Goal: Task Accomplishment & Management: Manage account settings

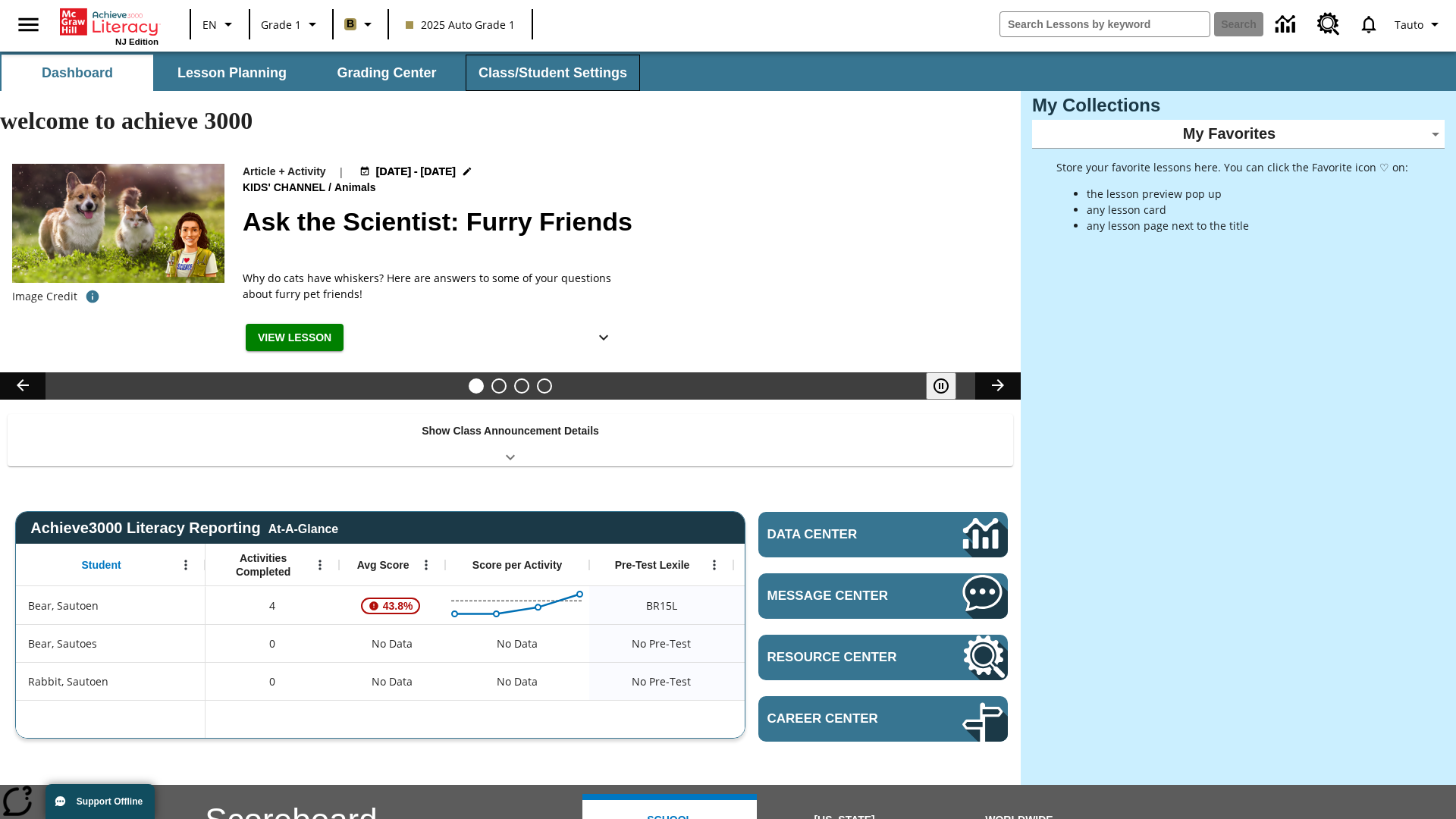
click at [550, 73] on button "Class/Student Settings" at bounding box center [553, 72] width 175 height 36
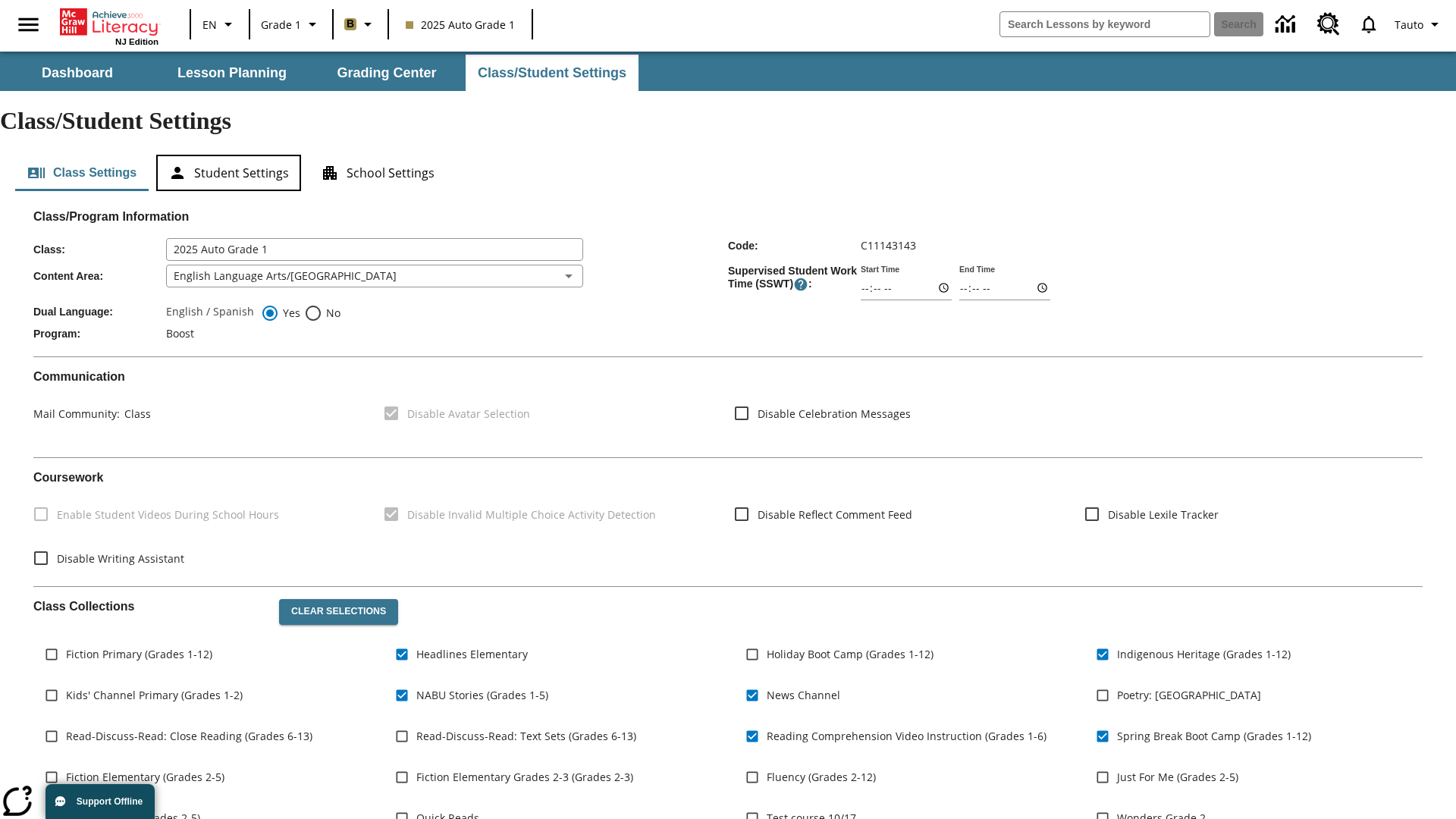
click at [228, 155] on button "Student Settings" at bounding box center [228, 172] width 145 height 36
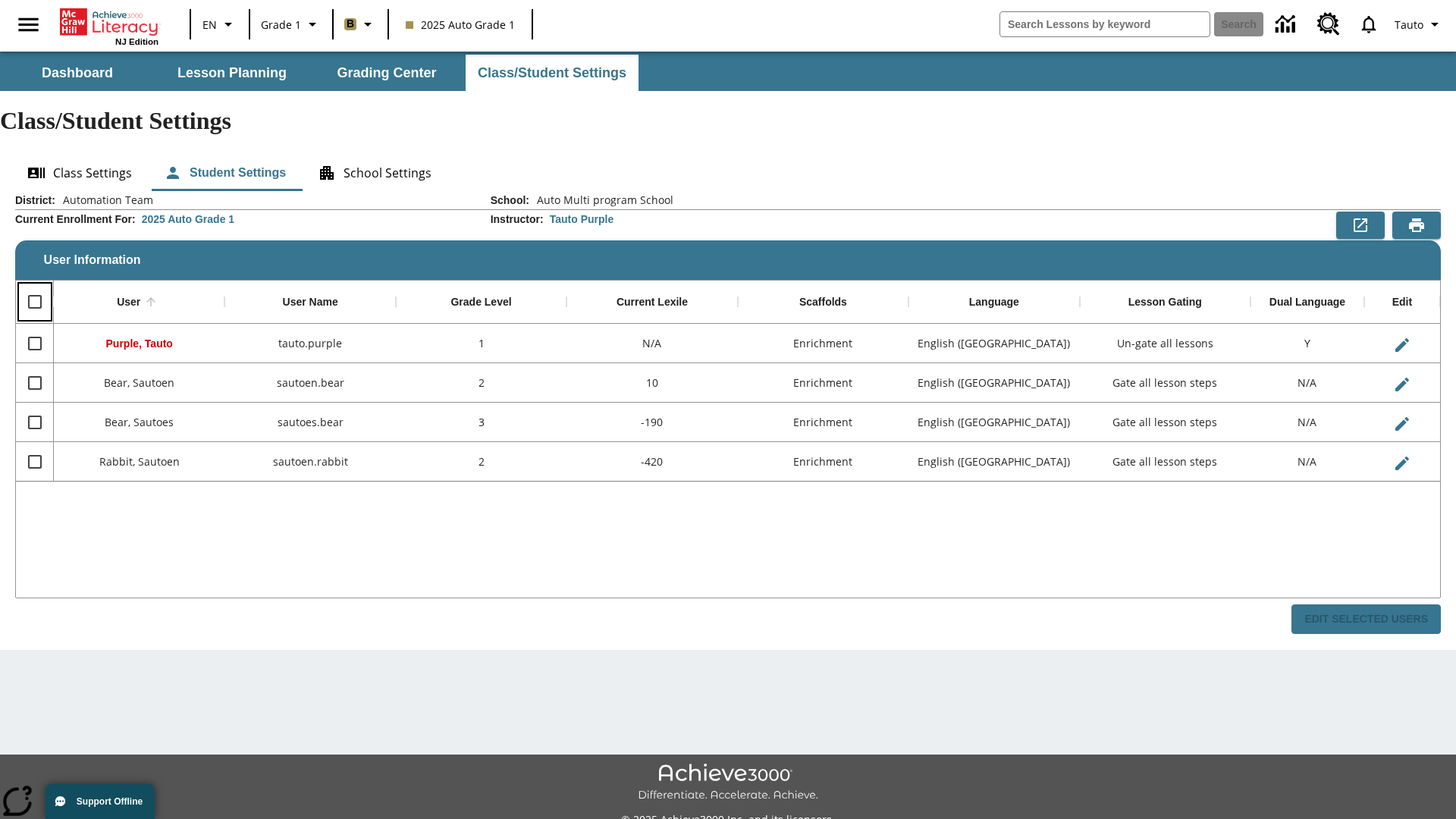
click at [34, 286] on input "Select all rows" at bounding box center [35, 302] width 32 height 32
checkbox input "true"
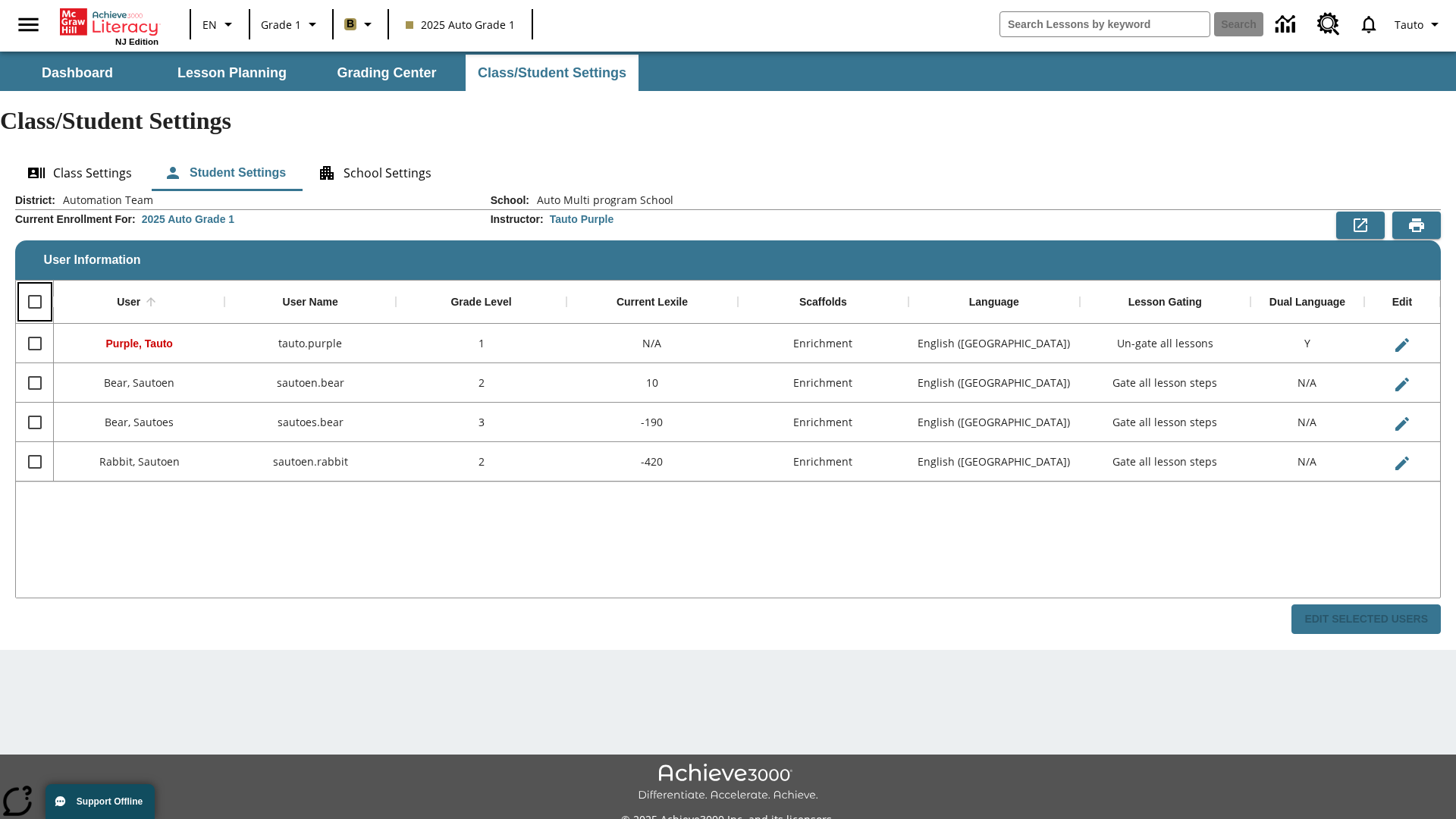
checkbox input "true"
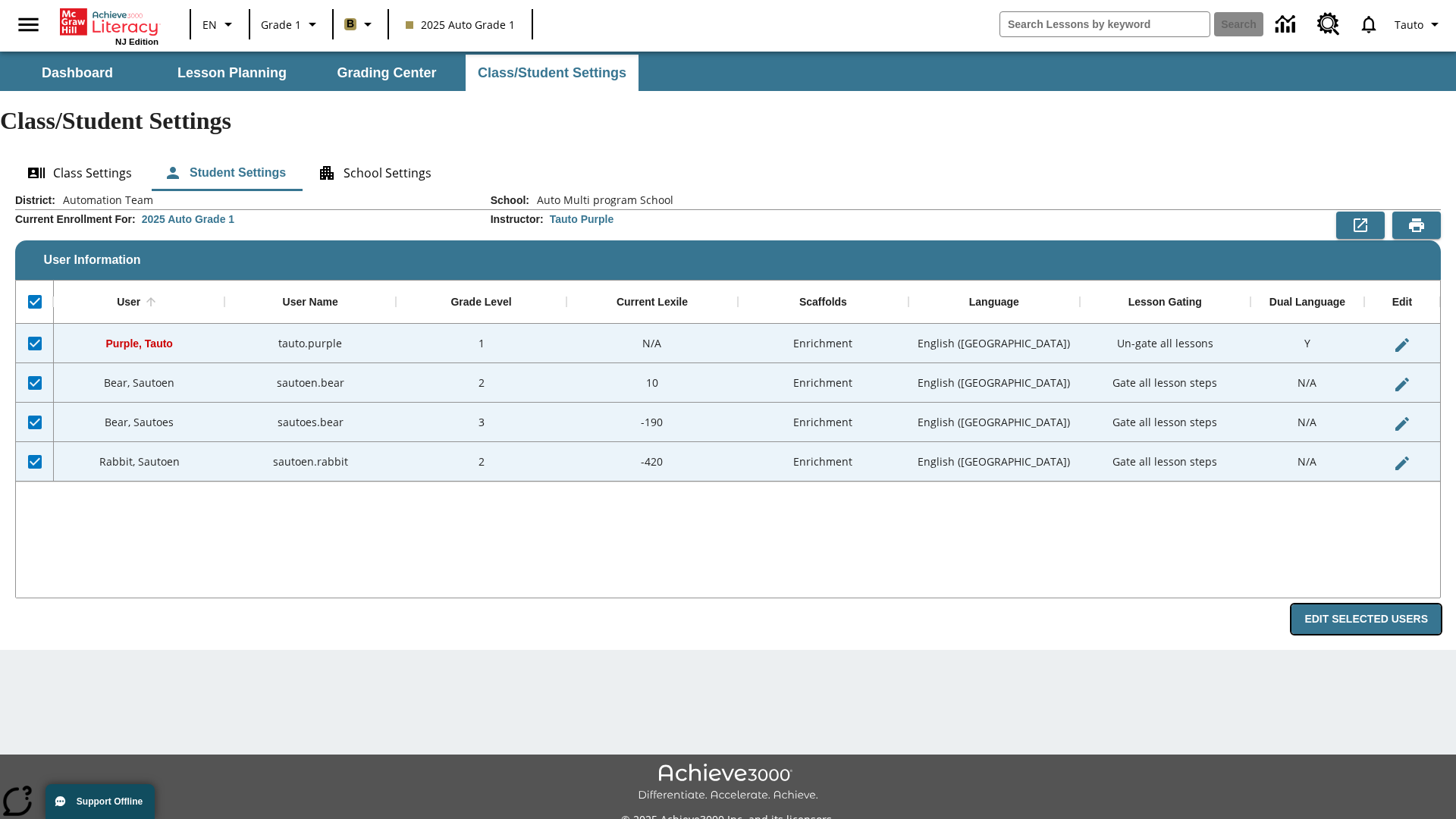
click at [1372, 604] on button "Edit Selected Users" at bounding box center [1366, 619] width 149 height 30
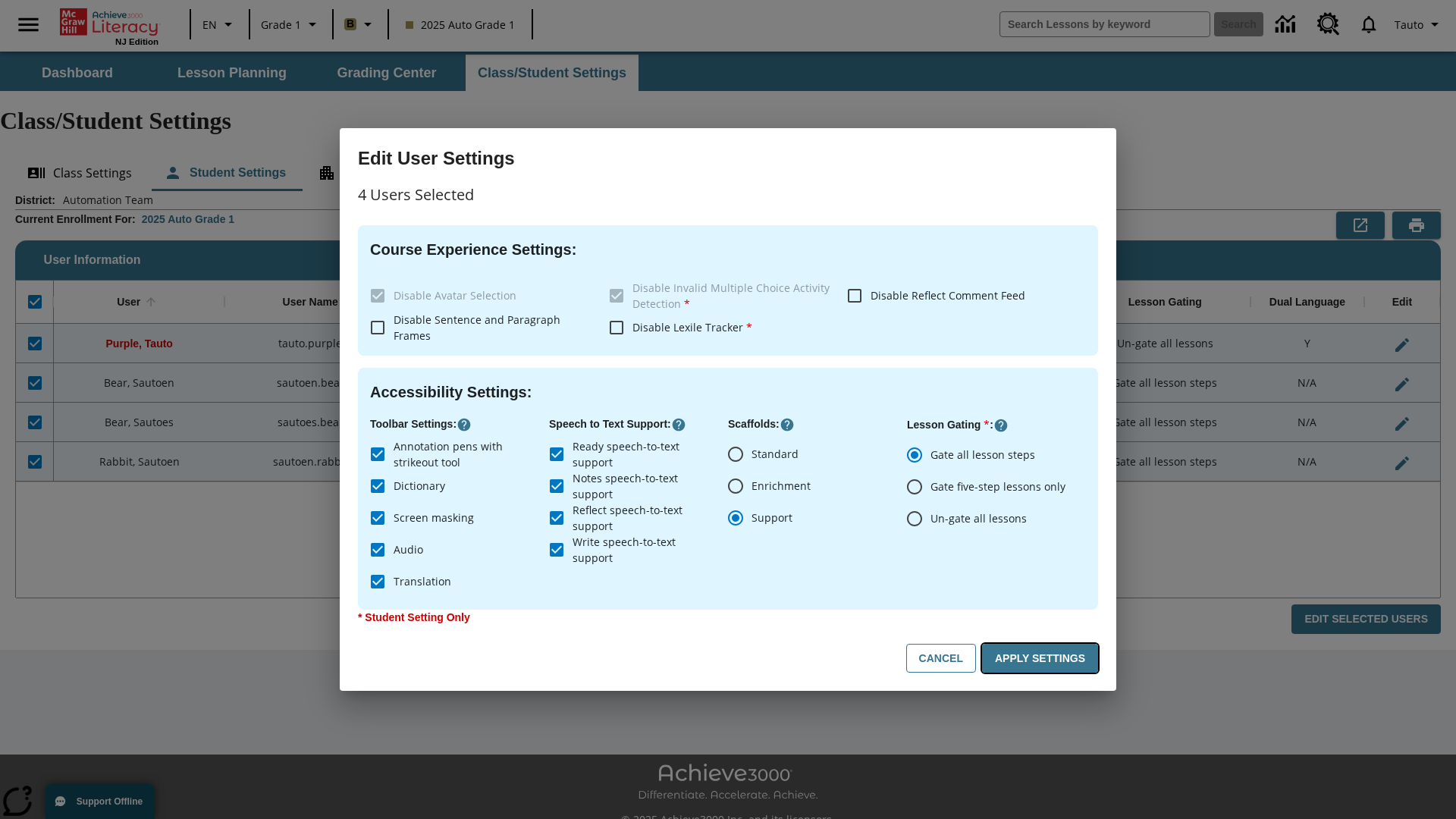
click at [1043, 658] on button "Apply Settings" at bounding box center [1039, 658] width 116 height 30
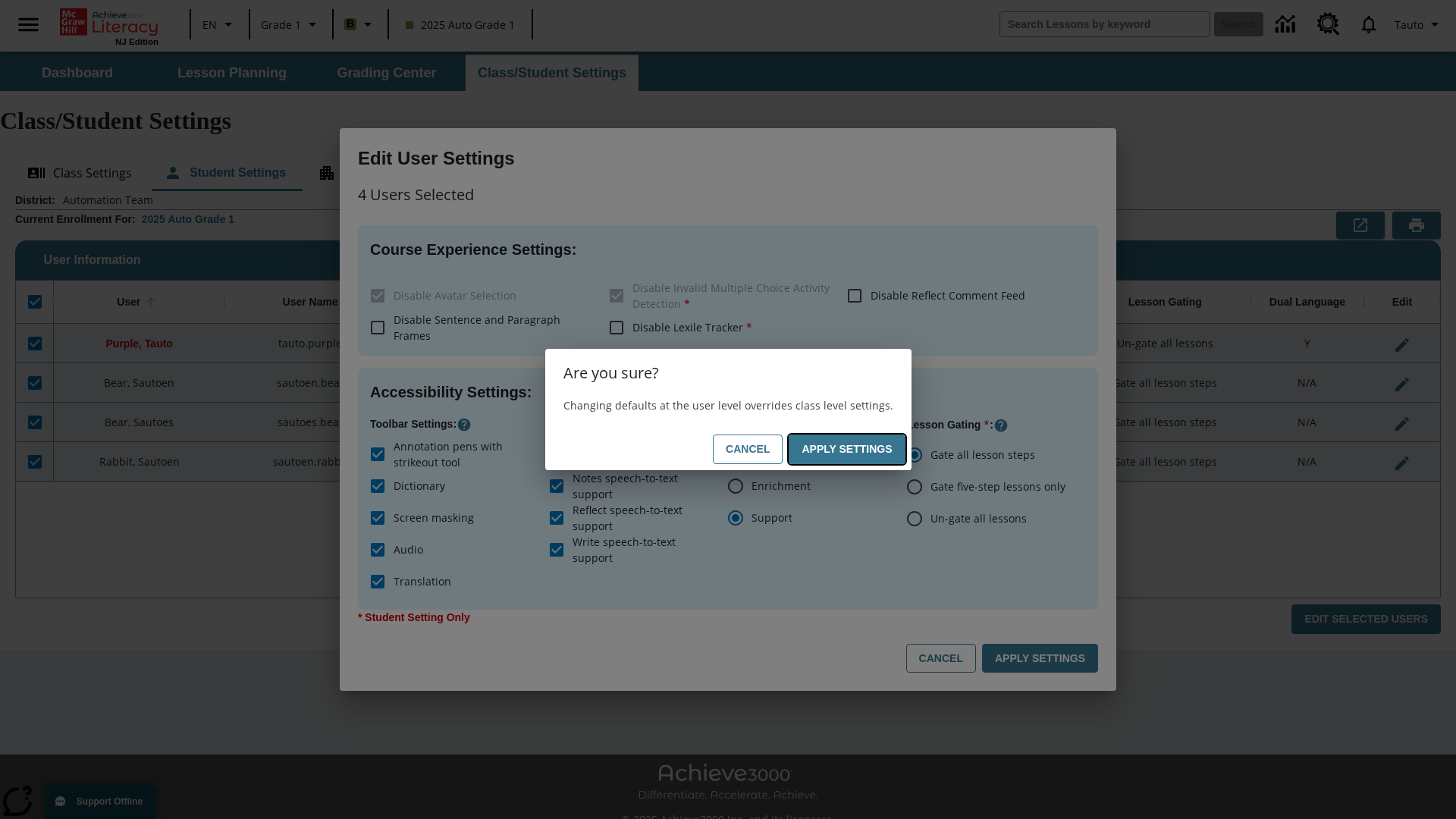
click at [849, 449] on button "Apply Settings" at bounding box center [846, 449] width 116 height 30
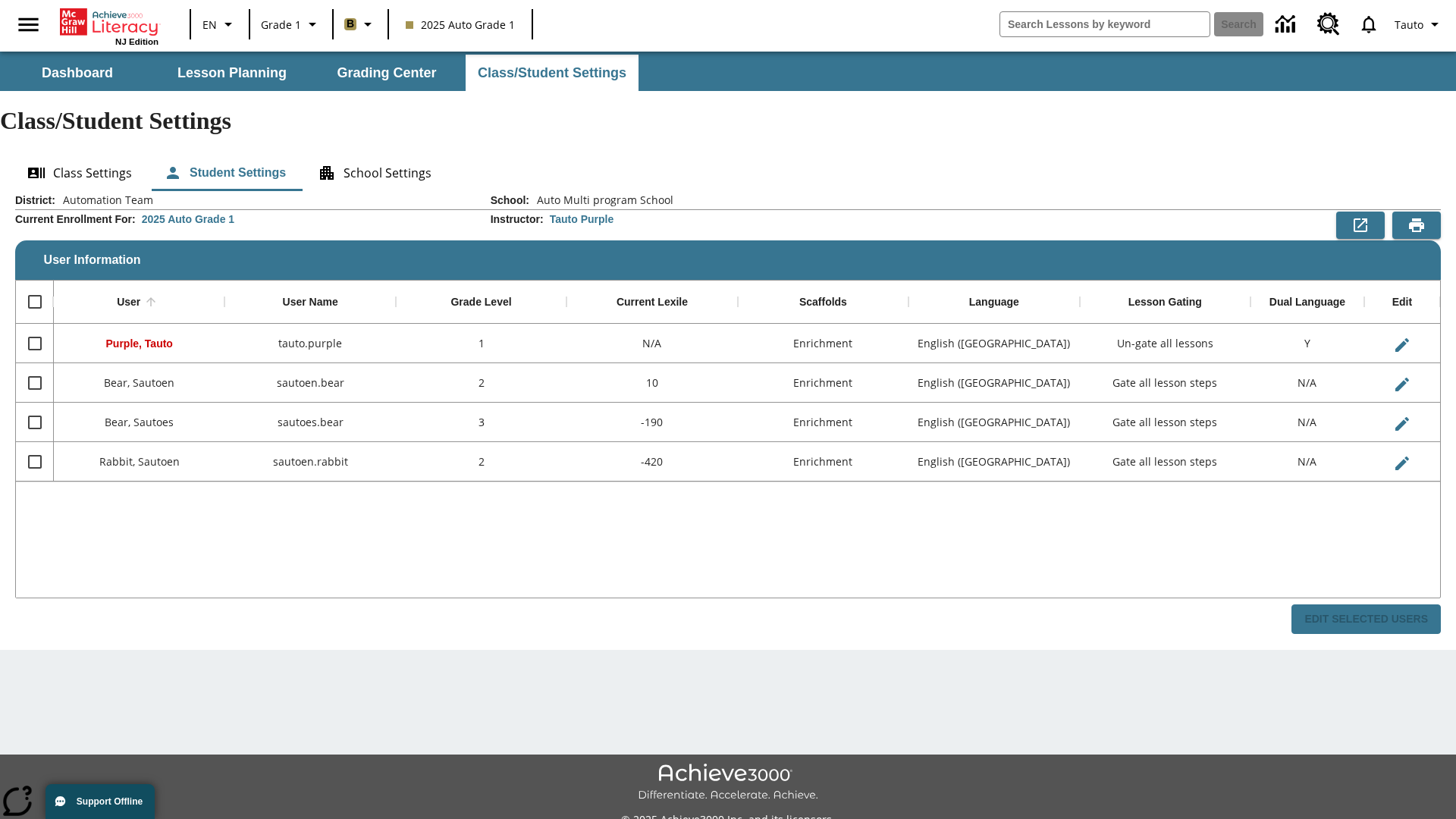
checkbox input "false"
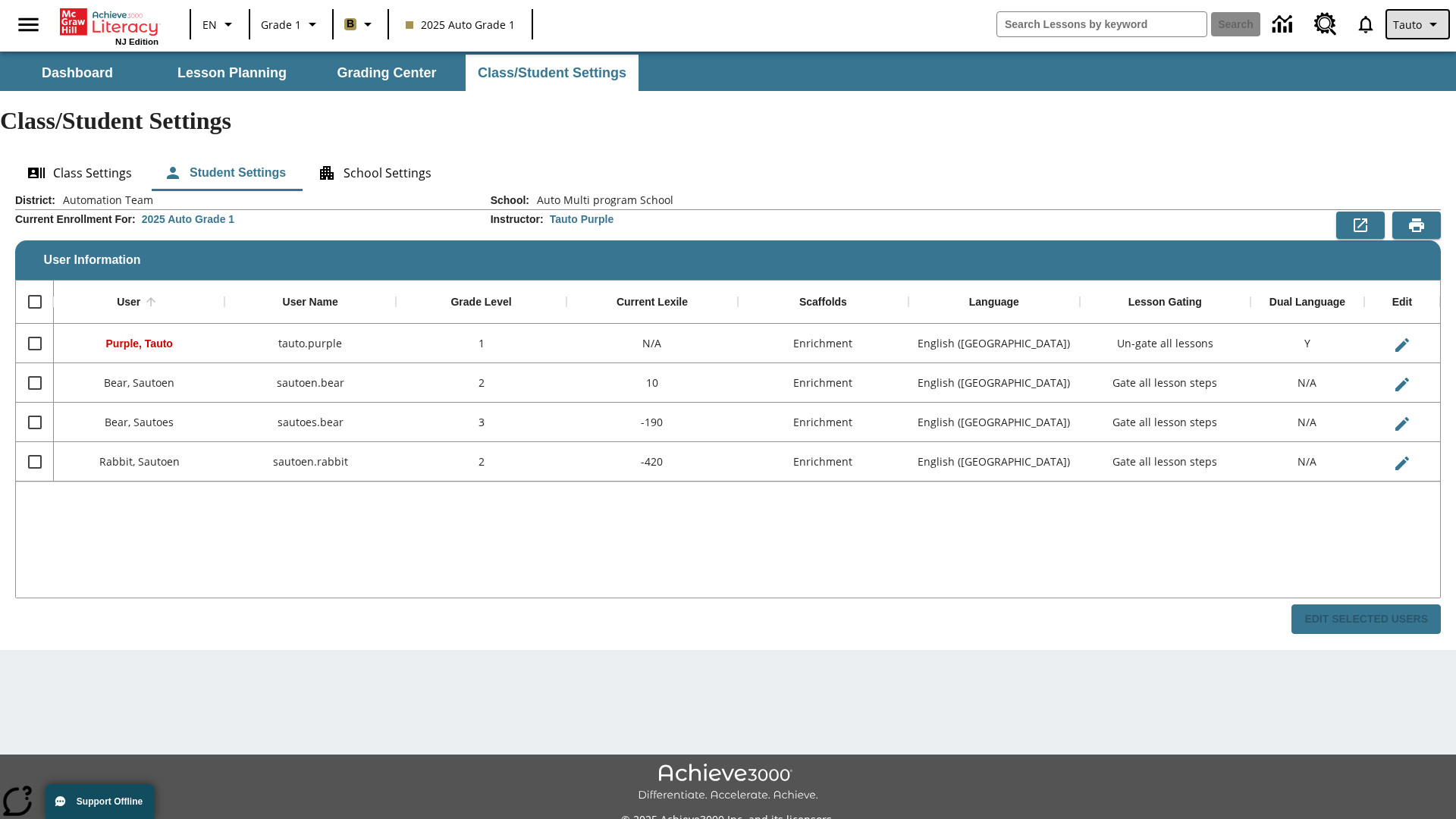
click at [1418, 25] on span "Tauto" at bounding box center [1408, 25] width 29 height 16
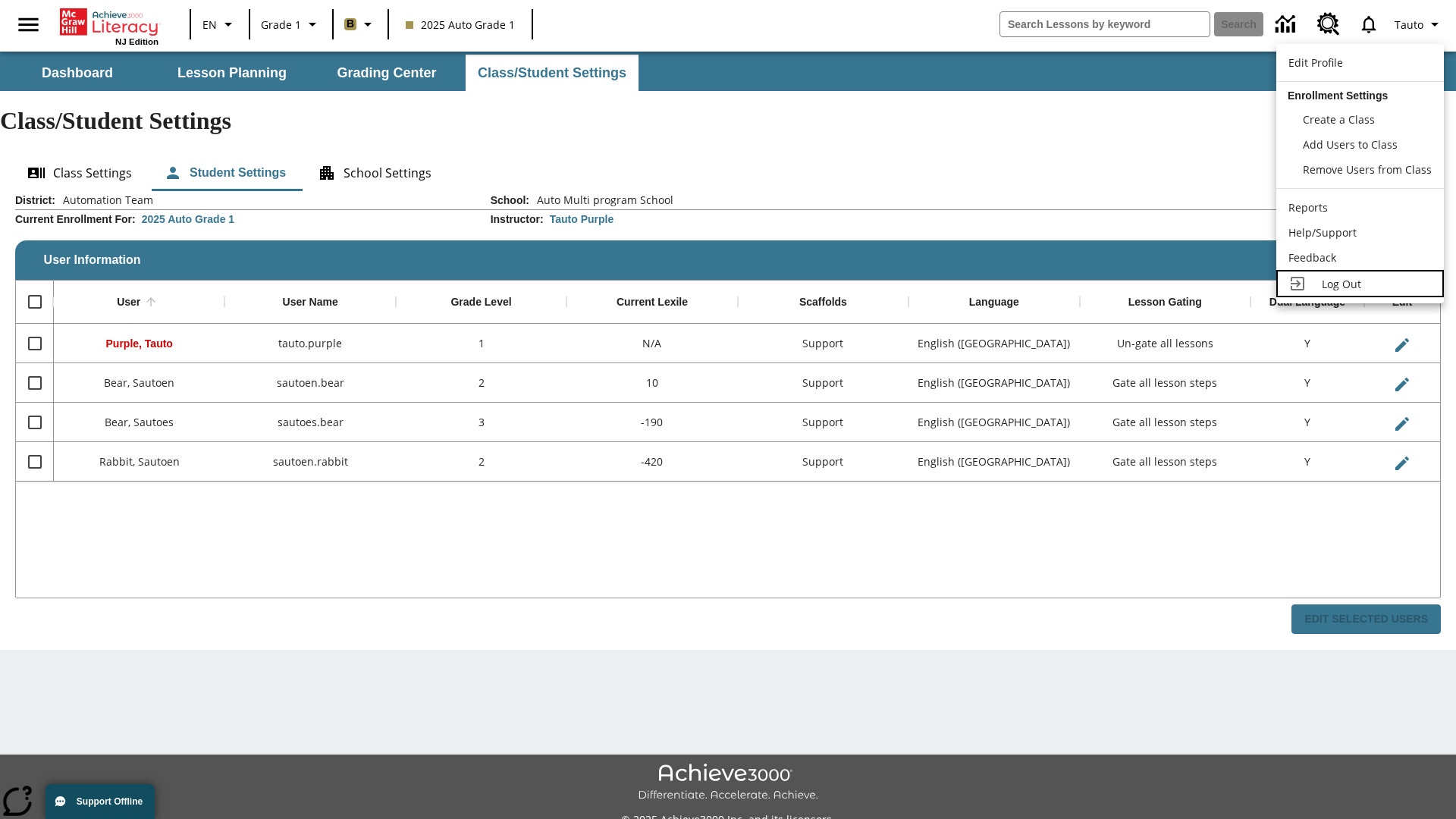
click at [1359, 283] on span "Log Out" at bounding box center [1341, 283] width 39 height 15
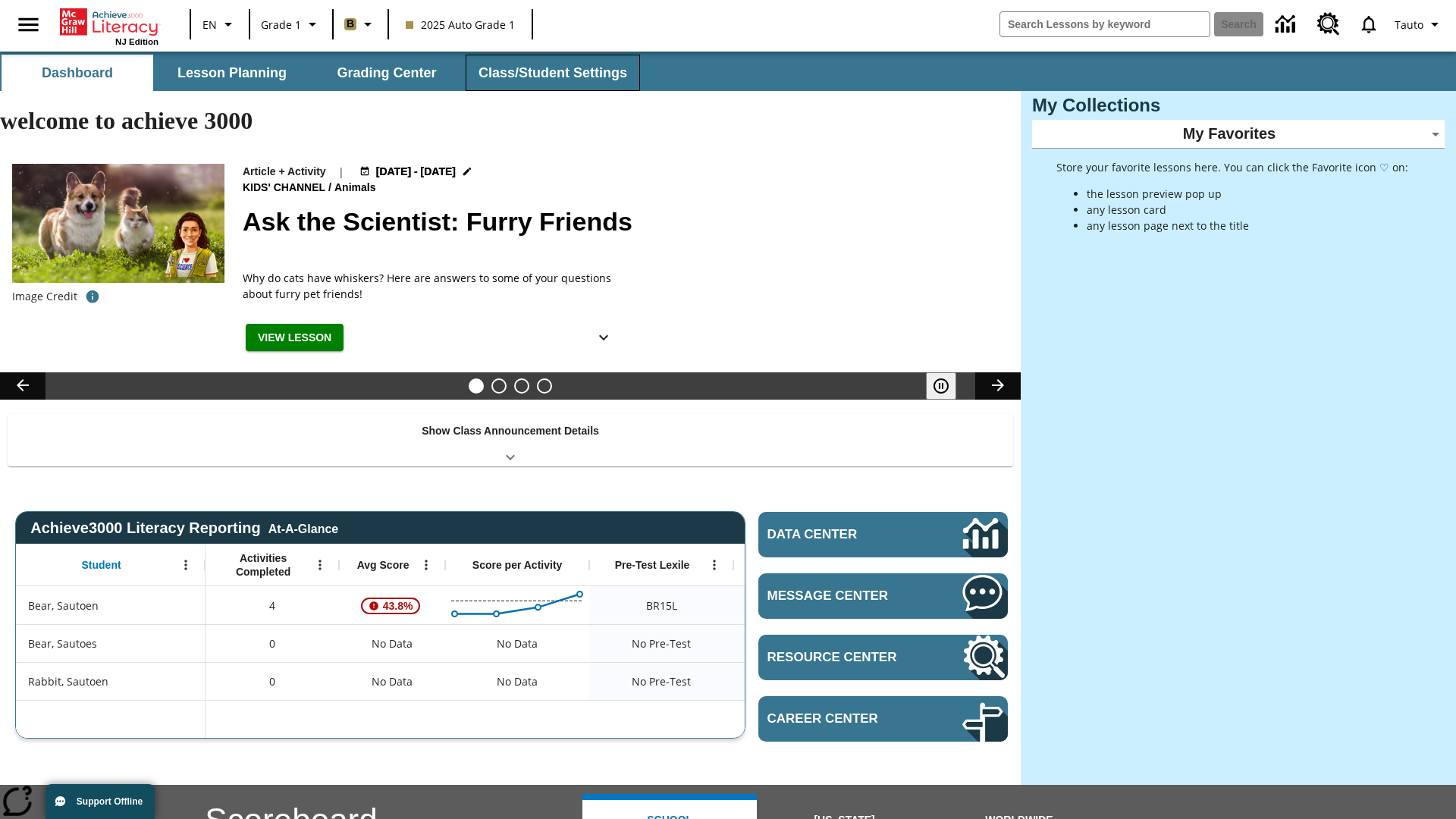
click at [550, 73] on button "Class/Student Settings" at bounding box center [553, 72] width 175 height 36
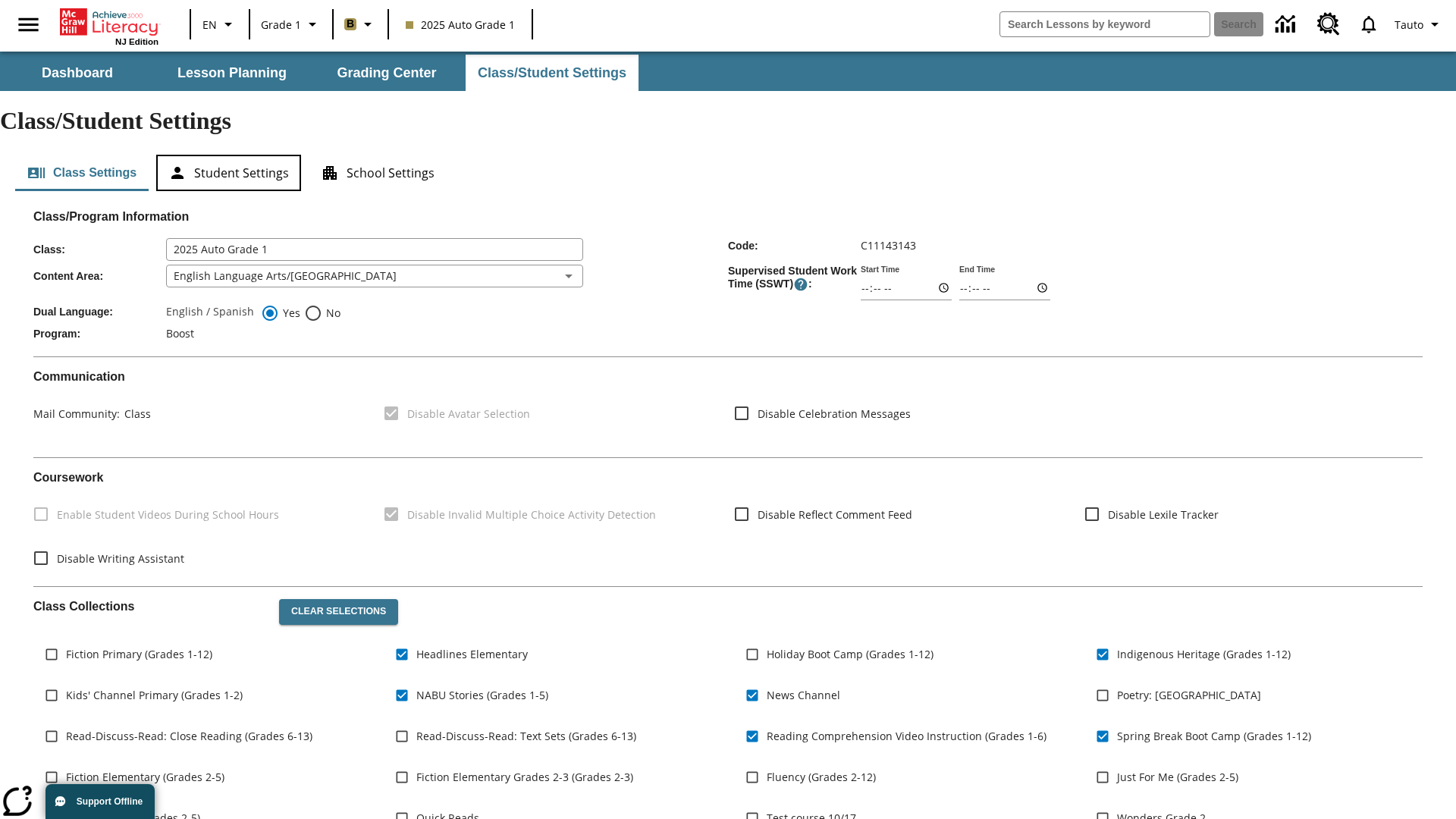
click at [228, 155] on button "Student Settings" at bounding box center [228, 172] width 145 height 36
